Goal: Task Accomplishment & Management: Complete application form

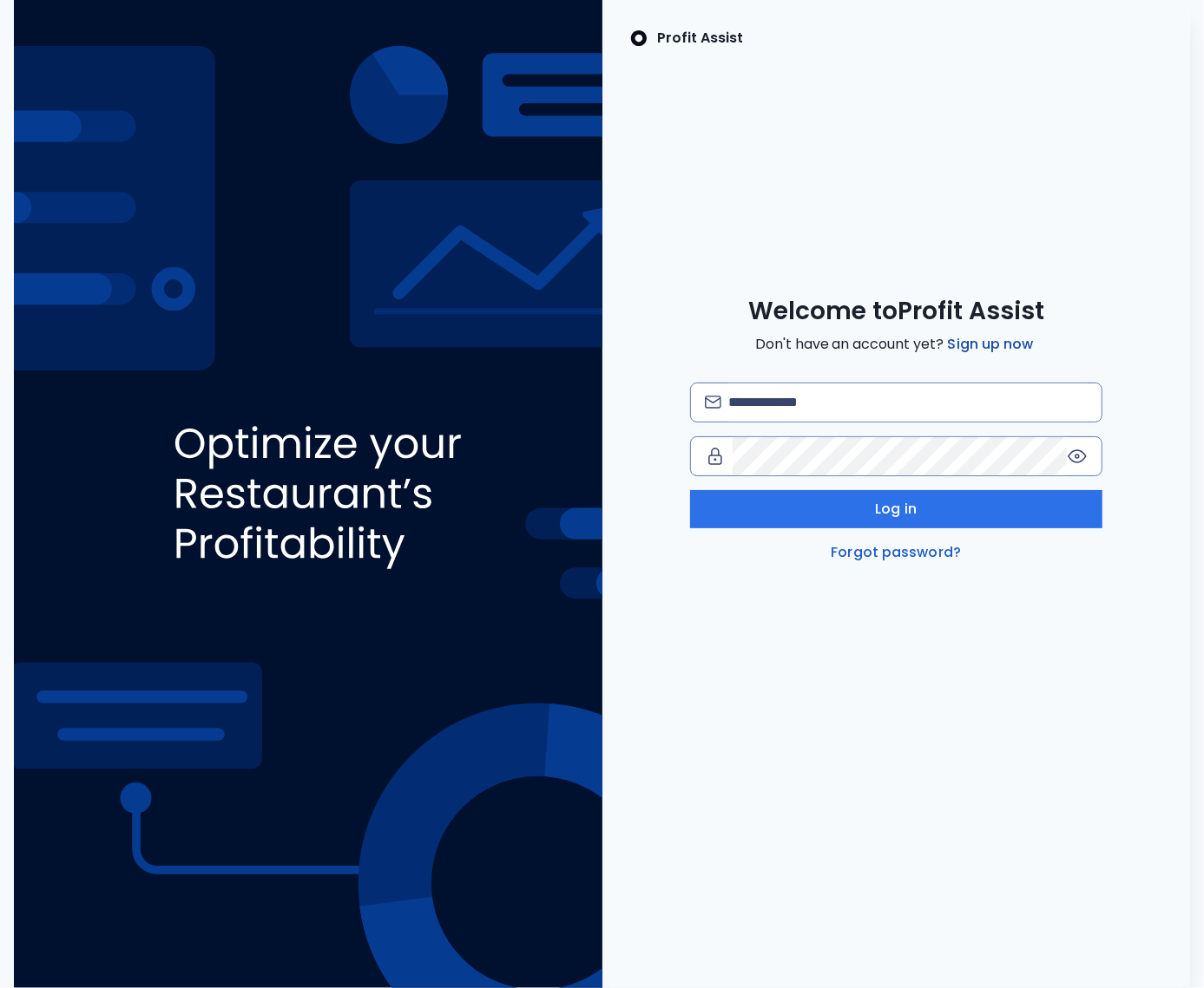
click at [1002, 347] on link "Sign up now" at bounding box center [990, 344] width 93 height 21
